Goal: Information Seeking & Learning: Find specific page/section

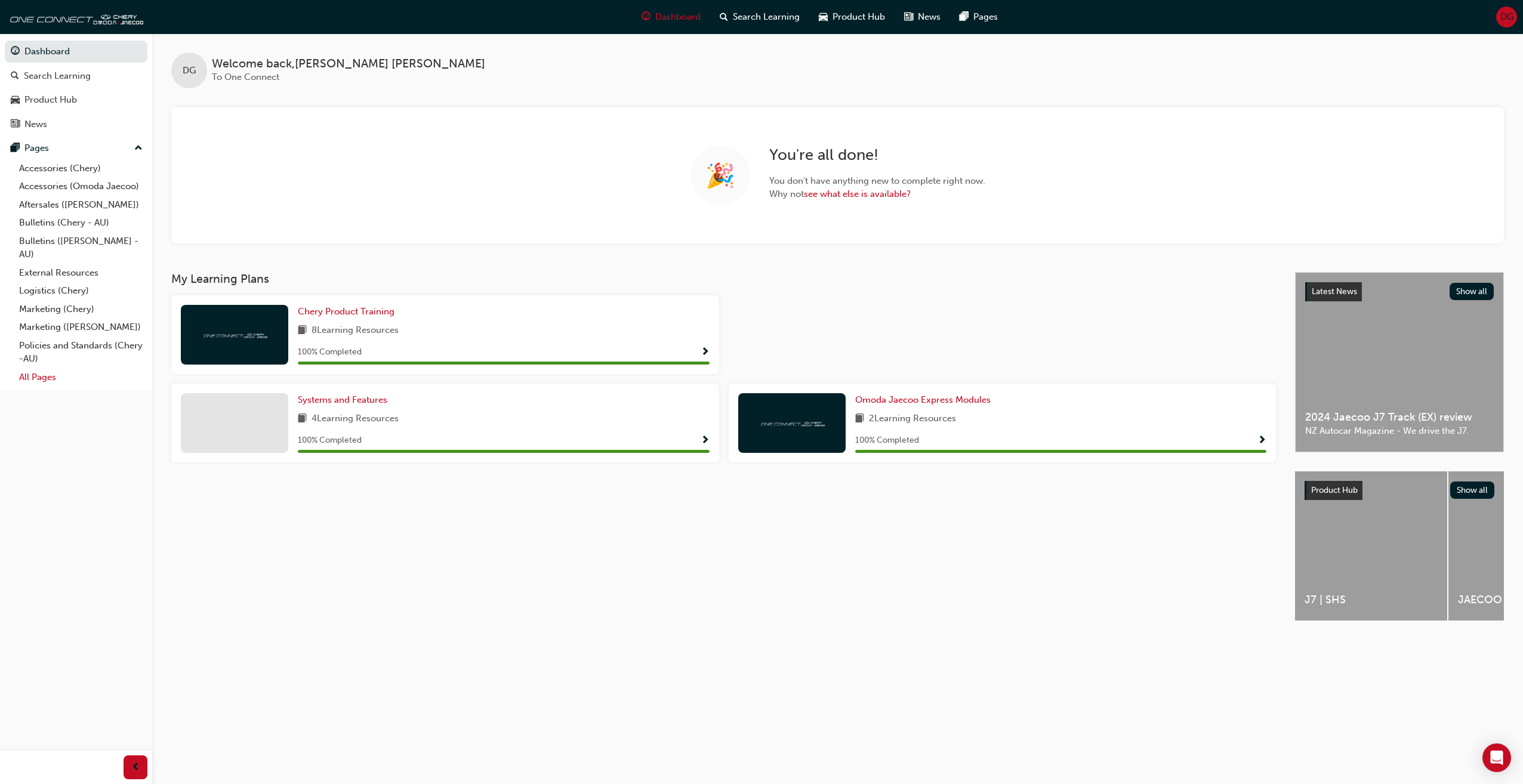
drag, startPoint x: 50, startPoint y: 151, endPoint x: 113, endPoint y: 377, distance: 234.6
click at [112, 378] on div "Pages Accessories (Chery) Accessories (Omoda Jaecoo) Aftersales (Omoda Jaecoo) …" at bounding box center [76, 262] width 143 height 249
click at [104, 380] on link "All Pages" at bounding box center [80, 377] width 133 height 19
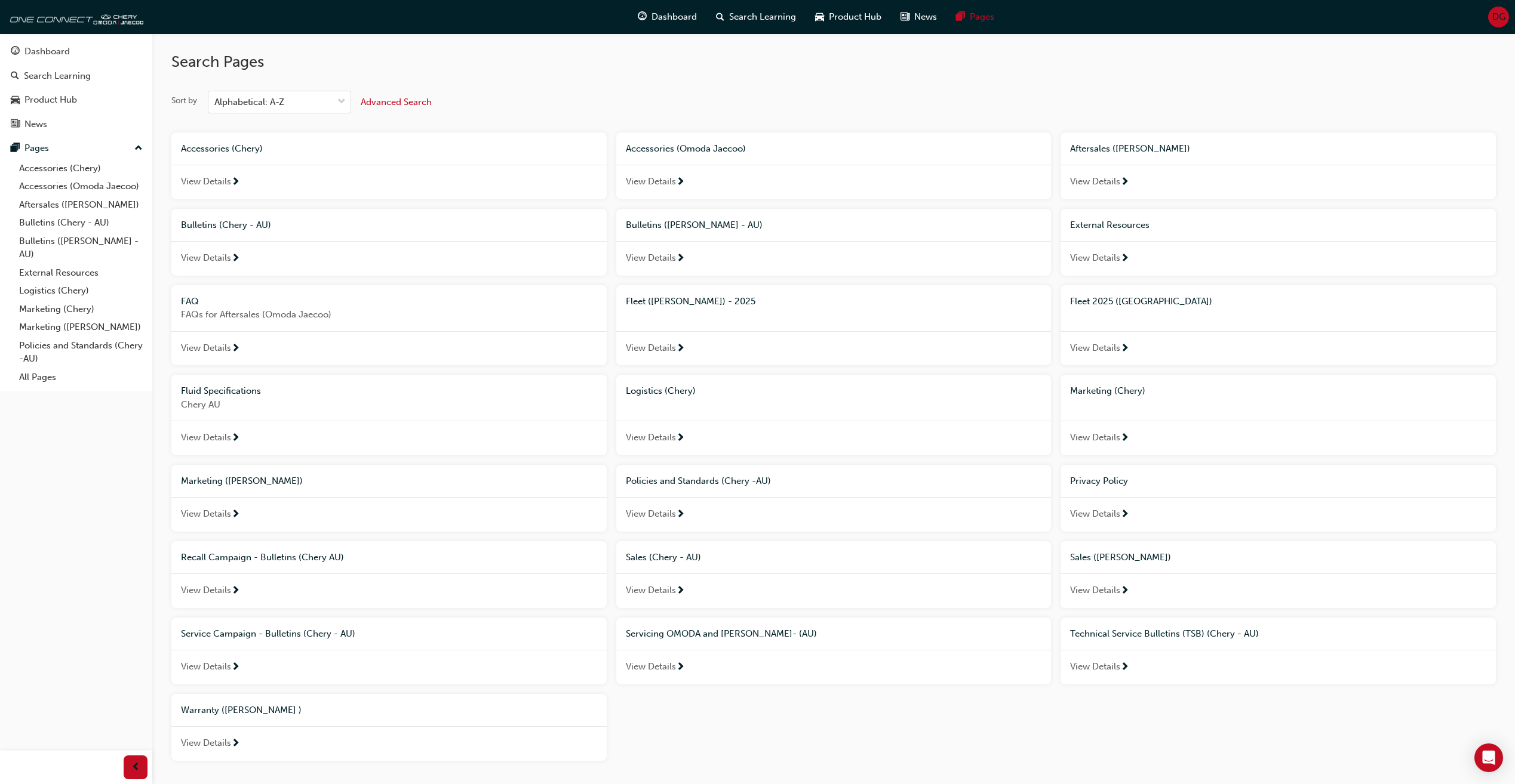
click at [404, 102] on span "Advanced Search" at bounding box center [395, 102] width 71 height 11
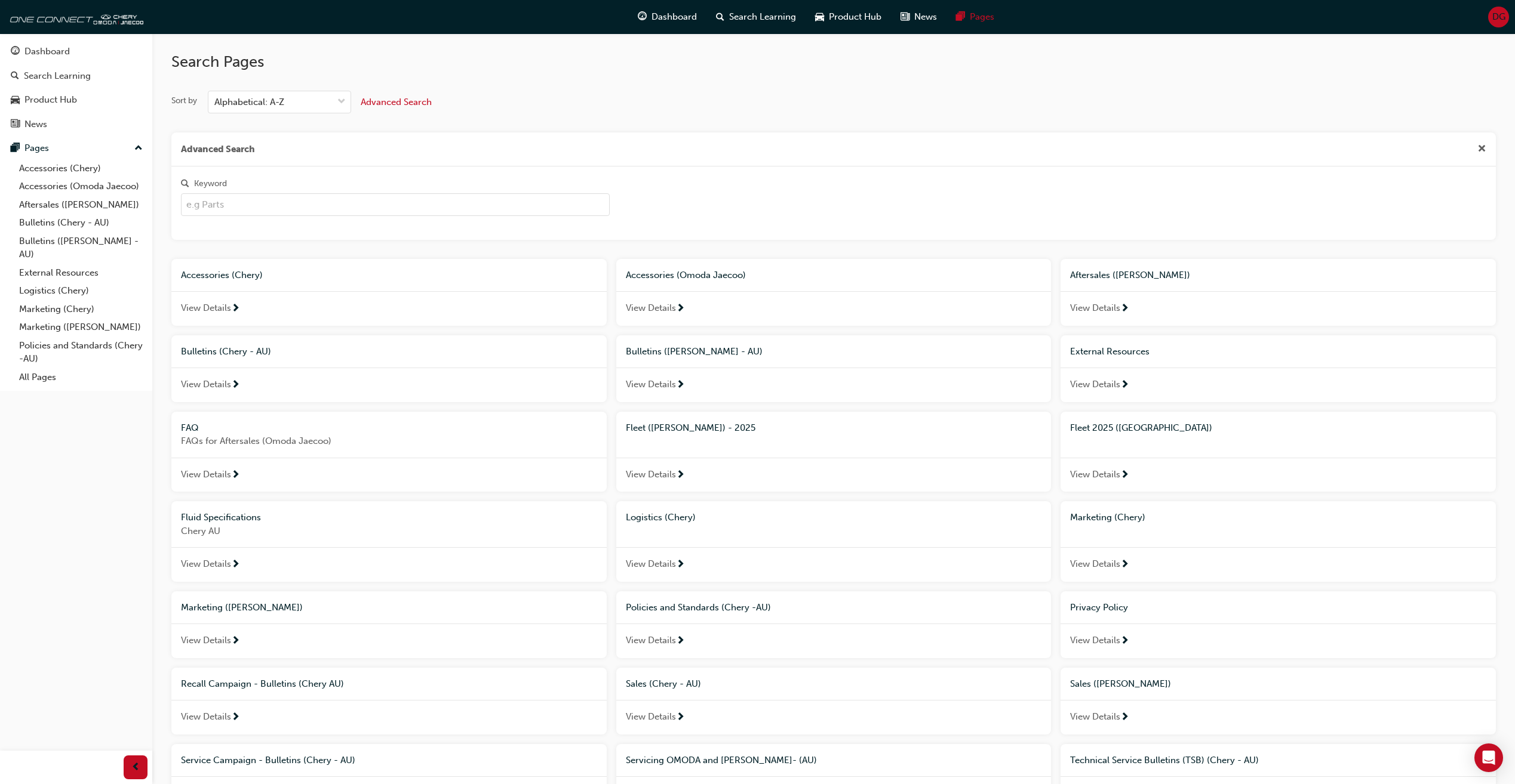
drag, startPoint x: 251, startPoint y: 224, endPoint x: 252, endPoint y: 216, distance: 8.1
click at [251, 223] on div "Keyword" at bounding box center [833, 203] width 1315 height 54
click at [257, 207] on input "Keyword" at bounding box center [395, 204] width 429 height 23
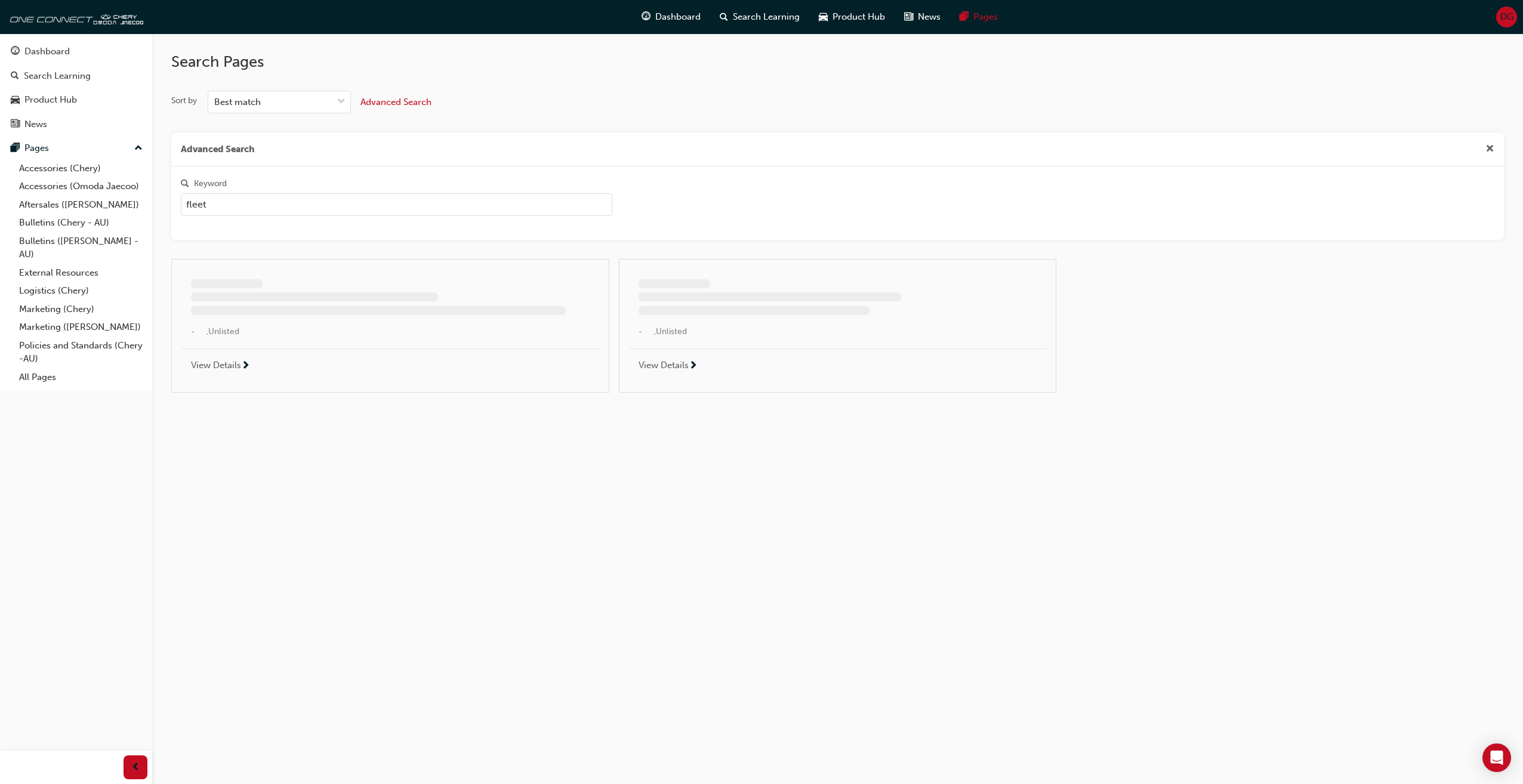
type input "fleet"
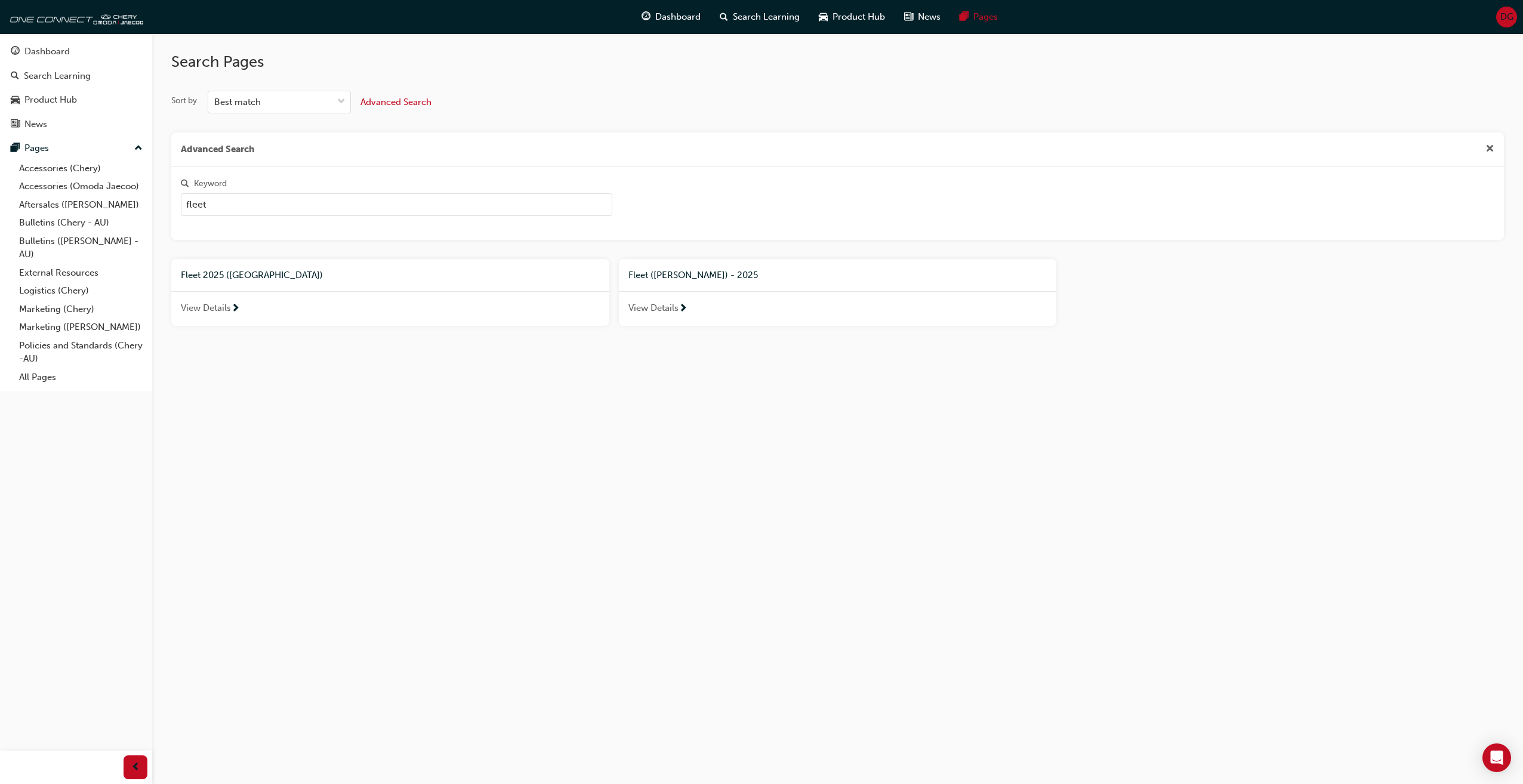
click at [224, 280] on span "Fleet 2025 ([GEOGRAPHIC_DATA])" at bounding box center [252, 276] width 142 height 11
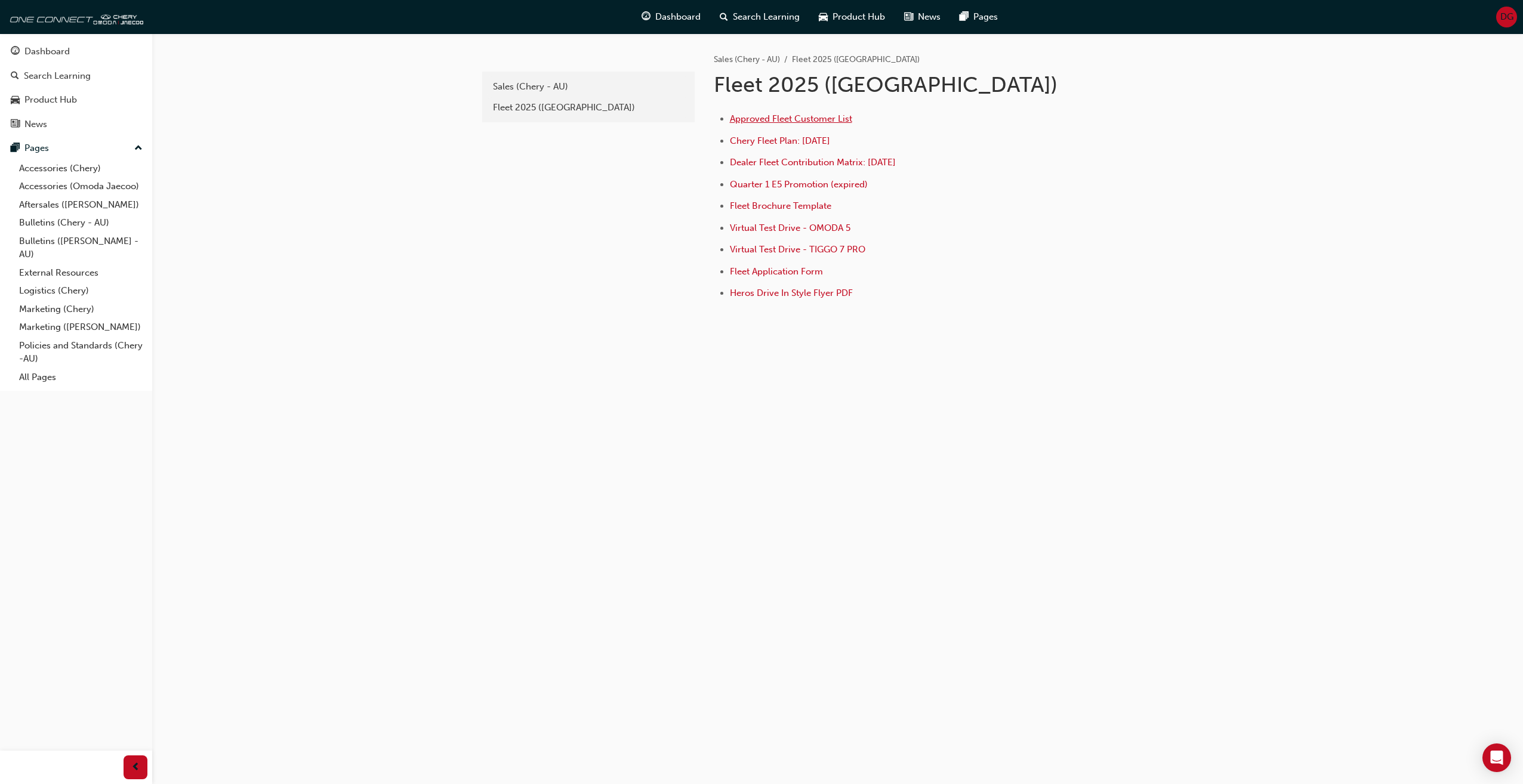
click at [799, 117] on span "Approved Fleet Customer List" at bounding box center [791, 119] width 123 height 11
click at [836, 162] on span "Dealer Fleet Contribution Matrix: [DATE]" at bounding box center [813, 162] width 166 height 11
